Goal: Task Accomplishment & Management: Complete application form

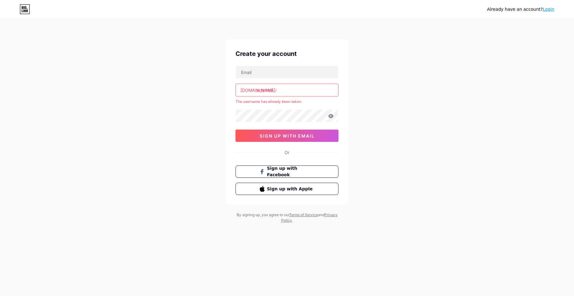
click at [292, 90] on input "artemkA" at bounding box center [287, 90] width 102 height 12
type input "artemka"
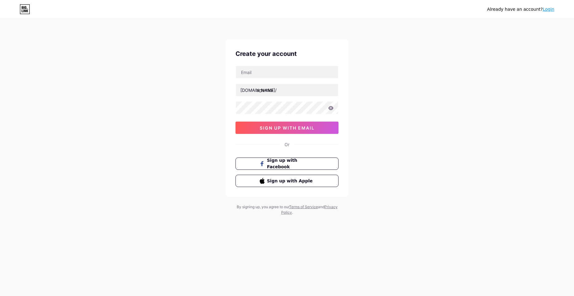
click at [468, 138] on div "Already have an account? Login Create your account [DOMAIN_NAME]/ artemka 0cAFc…" at bounding box center [287, 117] width 574 height 235
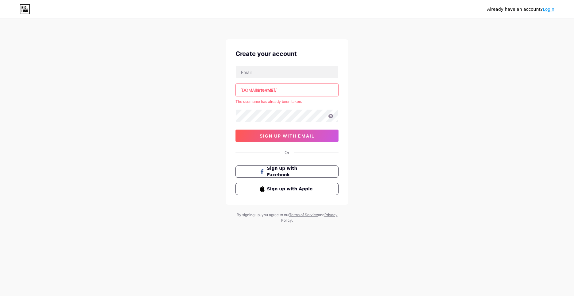
click at [283, 92] on input "artemka" at bounding box center [287, 90] width 102 height 12
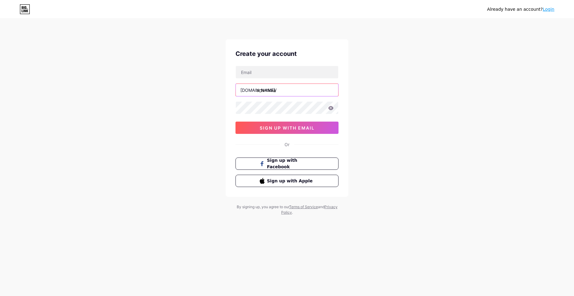
type input "artemkaa"
click at [381, 112] on div "Already have an account? Login Create your account bio.link/ artemkaa 0cAFcWeA4…" at bounding box center [287, 117] width 574 height 235
drag, startPoint x: 380, startPoint y: 135, endPoint x: 376, endPoint y: 136, distance: 3.8
click at [380, 135] on div "Already have an account? Login Create your account bio.link/ artemkaa 0cAFcWeA4…" at bounding box center [287, 117] width 574 height 235
click at [274, 73] on input "text" at bounding box center [287, 72] width 102 height 12
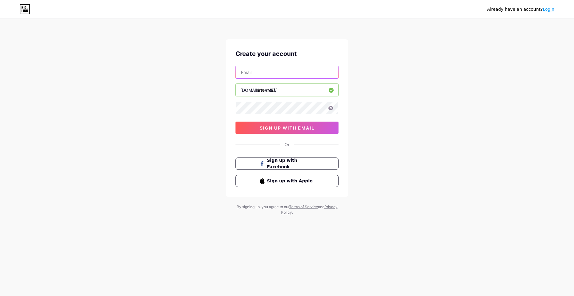
type input "grezz21@mail.ru"
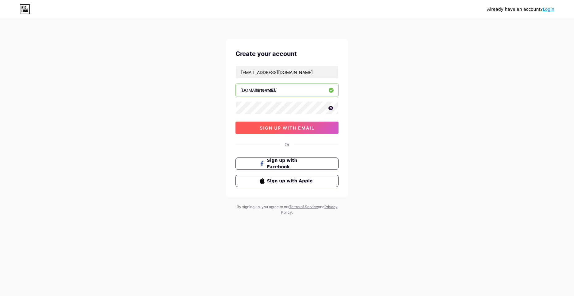
click at [290, 124] on button "sign up with email" at bounding box center [287, 127] width 103 height 12
click at [148, 293] on div "Already have an account? Login Create your account grezz21@mail.ru bio.link/ ar…" at bounding box center [287, 148] width 574 height 296
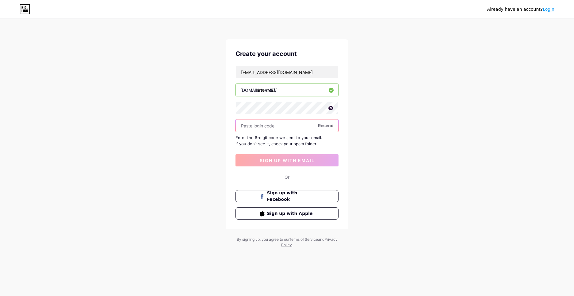
click at [301, 128] on input "text" at bounding box center [287, 125] width 102 height 12
drag, startPoint x: 255, startPoint y: 125, endPoint x: 250, endPoint y: 125, distance: 4.6
click at [250, 125] on input "8282086" at bounding box center [287, 125] width 102 height 12
type input "828986"
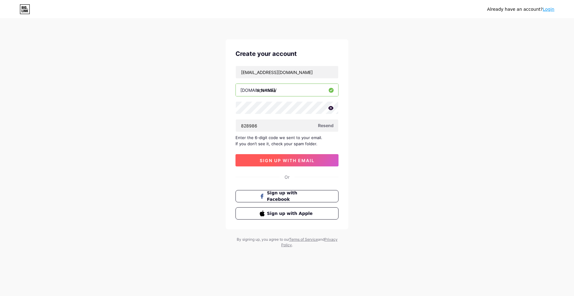
click at [294, 161] on span "sign up with email" at bounding box center [287, 160] width 55 height 5
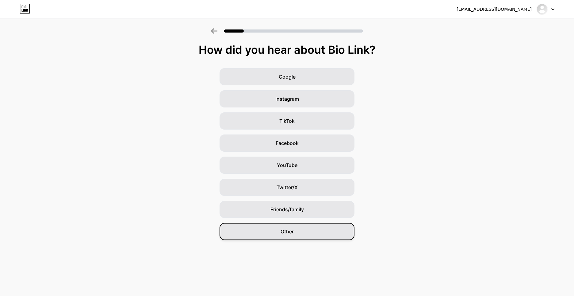
click at [301, 230] on div "Other" at bounding box center [287, 231] width 135 height 17
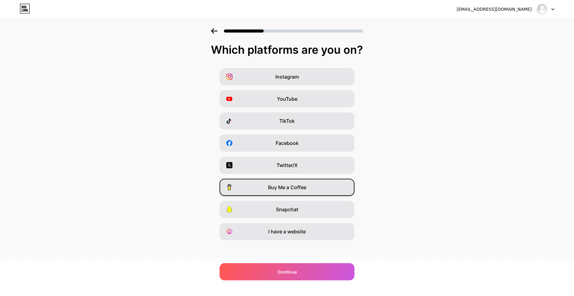
click at [288, 190] on span "Buy Me a Coffee" at bounding box center [287, 186] width 38 height 7
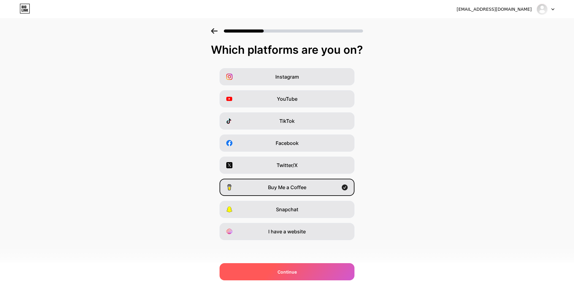
click at [301, 272] on div "Continue" at bounding box center [287, 271] width 135 height 17
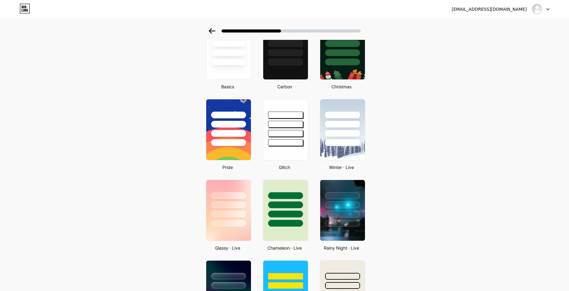
scroll to position [184, 0]
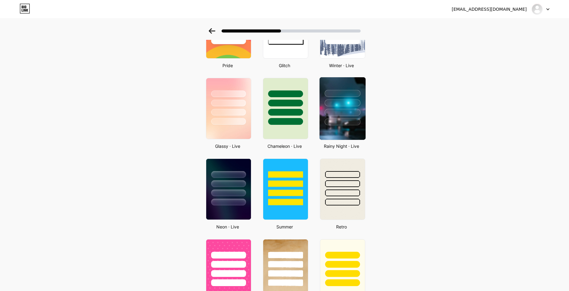
click at [350, 112] on div at bounding box center [343, 112] width 36 height 7
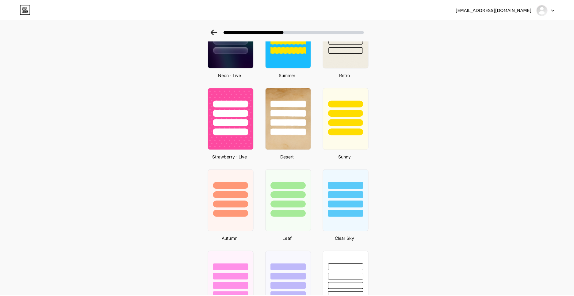
scroll to position [0, 0]
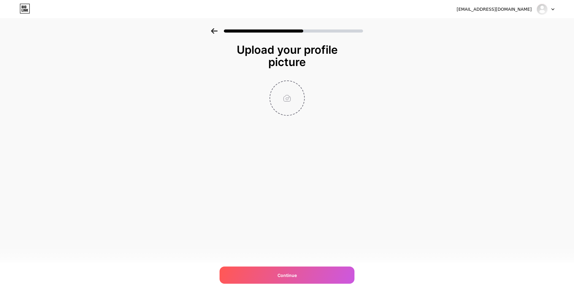
click at [288, 115] on div at bounding box center [287, 97] width 35 height 35
click at [289, 105] on input "file" at bounding box center [287, 98] width 34 height 34
type input "C:\fakepath\a41d92df7cb4b6428655f42d2d0b4113.jpg"
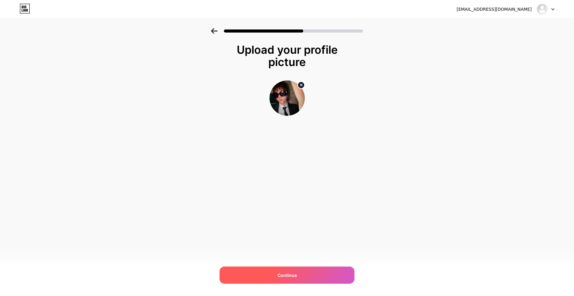
click at [300, 276] on div "Continue" at bounding box center [287, 274] width 135 height 17
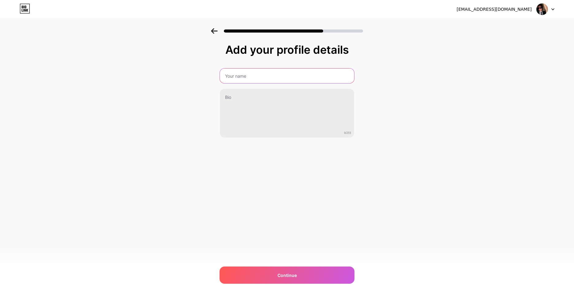
click at [255, 80] on input "text" at bounding box center [287, 75] width 134 height 15
type input "Артём"
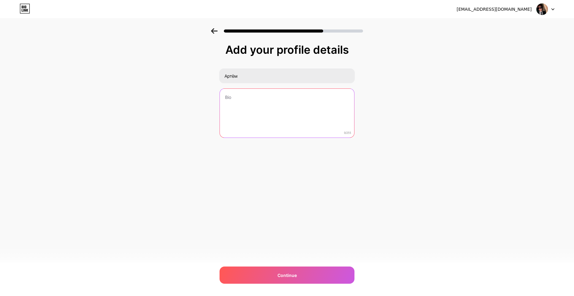
click at [244, 101] on textarea at bounding box center [287, 113] width 134 height 49
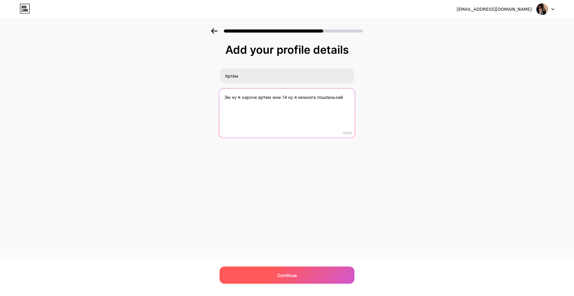
type textarea "Эм ну я кароче артем мне 14 ну я немнога пошленький"
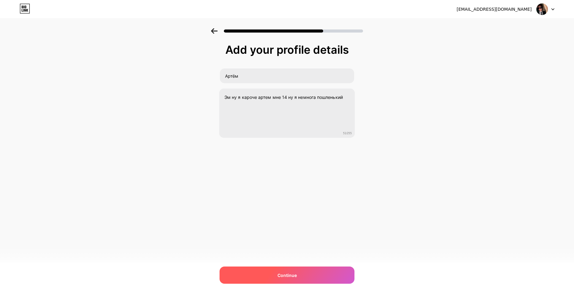
click at [298, 274] on div "Continue" at bounding box center [287, 274] width 135 height 17
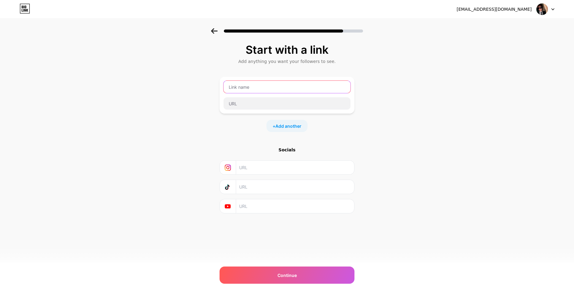
click at [246, 89] on input "text" at bounding box center [287, 87] width 127 height 12
click at [250, 90] on input "text" at bounding box center [287, 87] width 127 height 12
type input "artemii"
click at [288, 104] on input "text" at bounding box center [287, 103] width 127 height 12
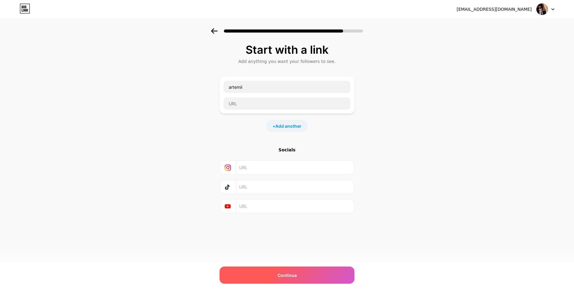
click at [297, 271] on div "Continue" at bounding box center [287, 274] width 135 height 17
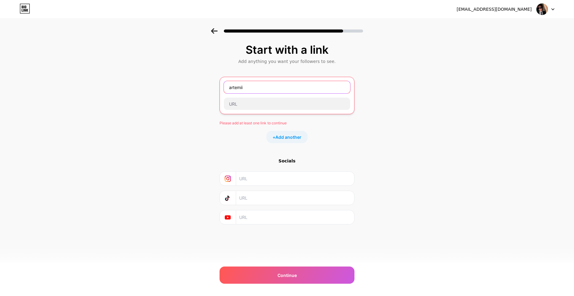
drag, startPoint x: 255, startPoint y: 87, endPoint x: 110, endPoint y: 89, distance: 144.8
click at [120, 87] on div "Start with a link Add anything you want your followers to see. artemii Please a…" at bounding box center [287, 141] width 574 height 227
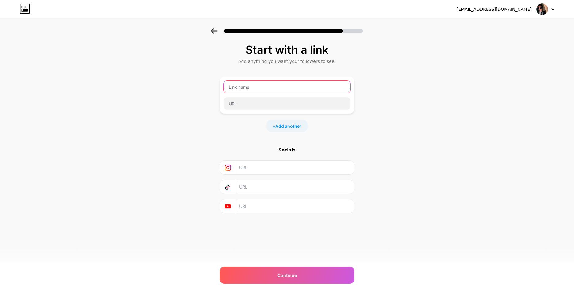
click at [251, 86] on input "text" at bounding box center [287, 87] width 127 height 12
click at [279, 86] on input "text" at bounding box center [287, 87] width 127 height 12
click at [268, 103] on input "text" at bounding box center [287, 103] width 127 height 12
type input "B"
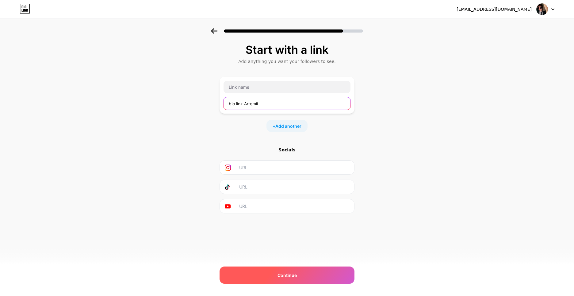
type input "bio.link.Artemii"
click at [298, 272] on div "Continue" at bounding box center [287, 274] width 135 height 17
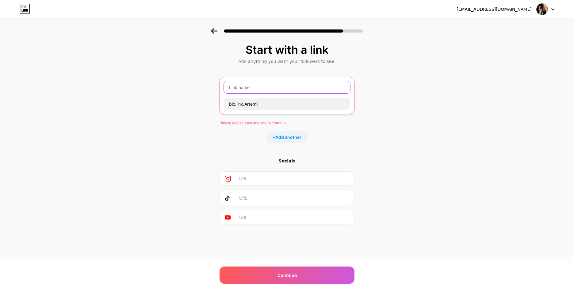
click at [261, 90] on input "text" at bounding box center [287, 87] width 126 height 12
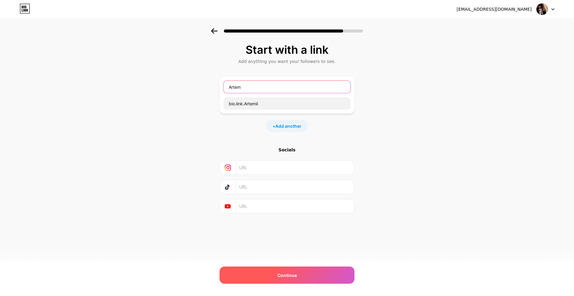
type input "Artem"
click at [294, 276] on span "Continue" at bounding box center [287, 275] width 19 height 6
click at [299, 278] on div "Continue" at bounding box center [287, 274] width 135 height 17
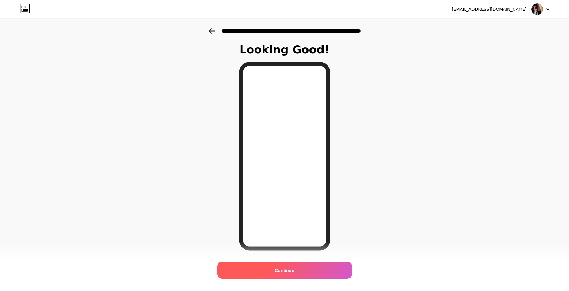
click at [290, 271] on span "Continue" at bounding box center [284, 270] width 19 height 6
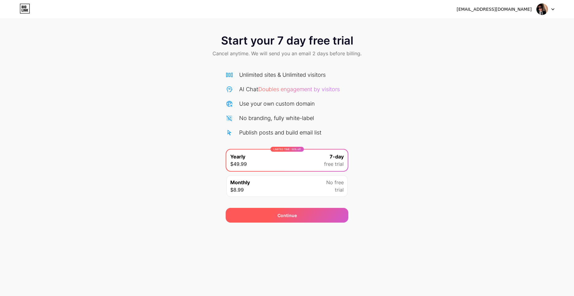
click at [299, 217] on div "Continue" at bounding box center [287, 215] width 123 height 15
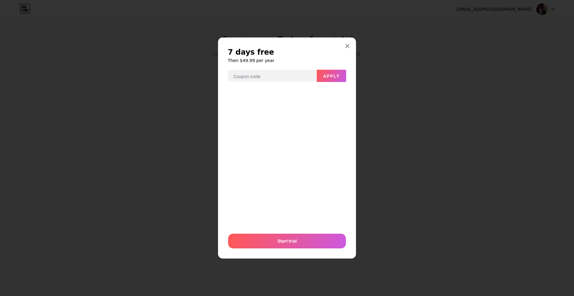
click at [346, 38] on div "7 days free Then $49.99 per year Apply Or Start trial" at bounding box center [287, 147] width 138 height 220
click at [346, 43] on div at bounding box center [347, 45] width 11 height 11
